Goal: Information Seeking & Learning: Learn about a topic

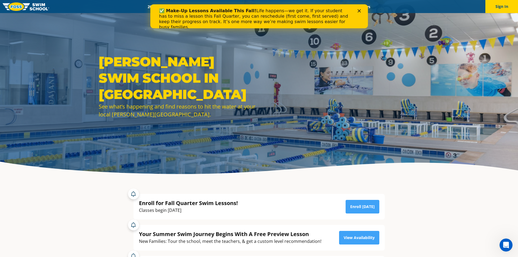
click at [358, 11] on icon "Close" at bounding box center [358, 10] width 3 height 3
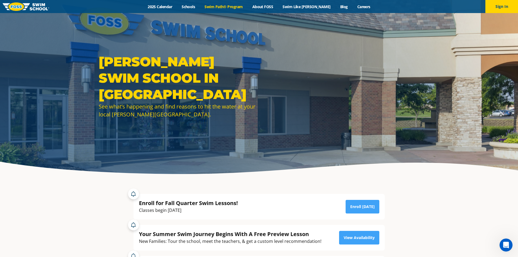
click at [228, 8] on link "Swim Path® Program" at bounding box center [224, 6] width 48 height 5
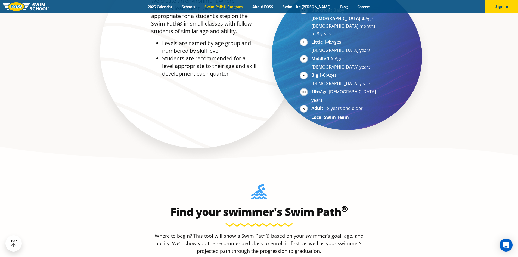
scroll to position [326, 0]
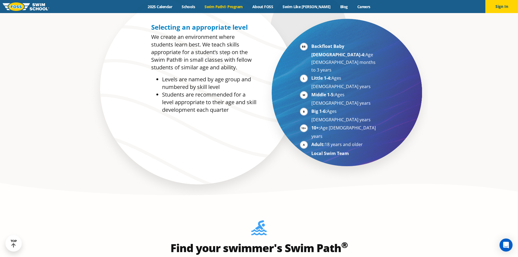
click at [311, 45] on li "Backfloat Baby 1-4: Age 6 months to 3 years" at bounding box center [344, 57] width 67 height 31
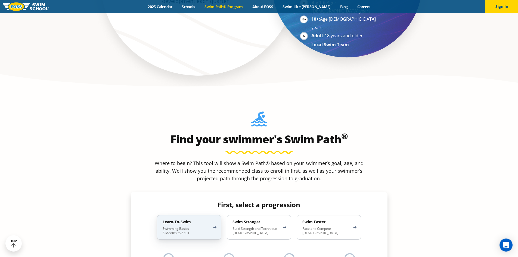
scroll to position [217, 0]
